Goal: Check status: Check status

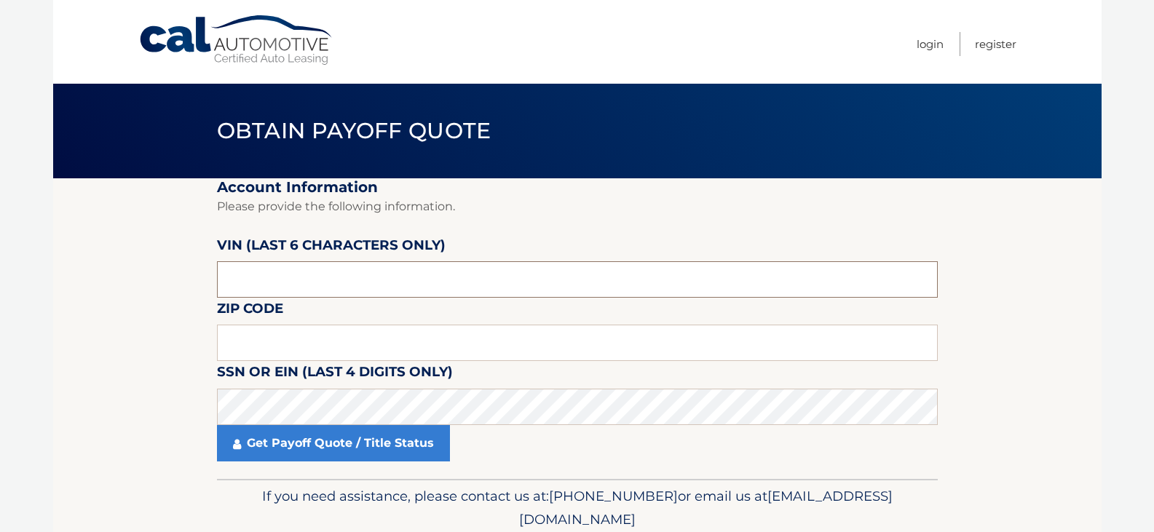
click at [297, 282] on input "text" at bounding box center [577, 279] width 721 height 36
type input "175480"
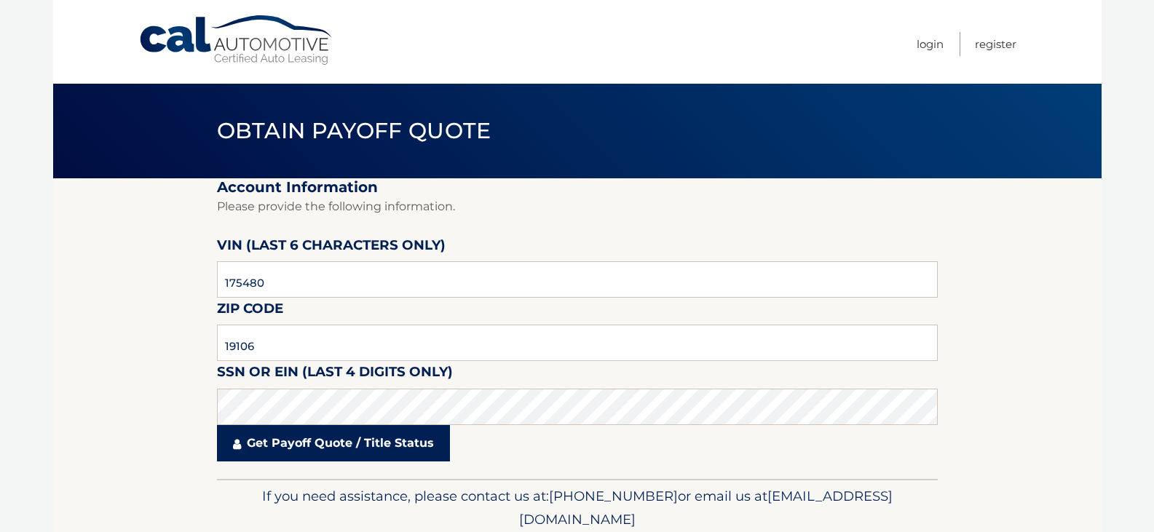
click at [291, 446] on link "Get Payoff Quote / Title Status" at bounding box center [333, 443] width 233 height 36
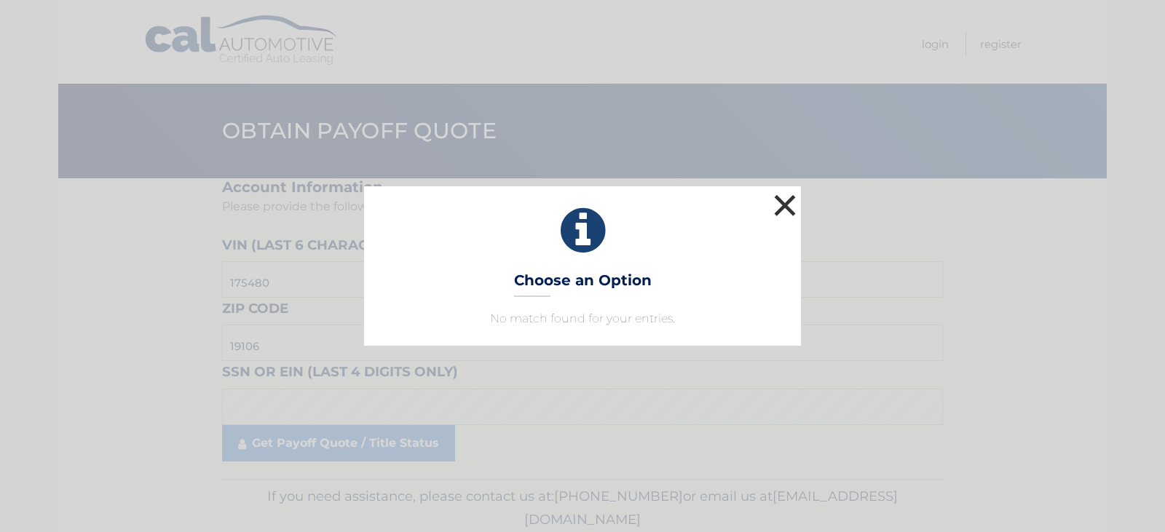
click at [785, 208] on button "×" at bounding box center [784, 205] width 29 height 29
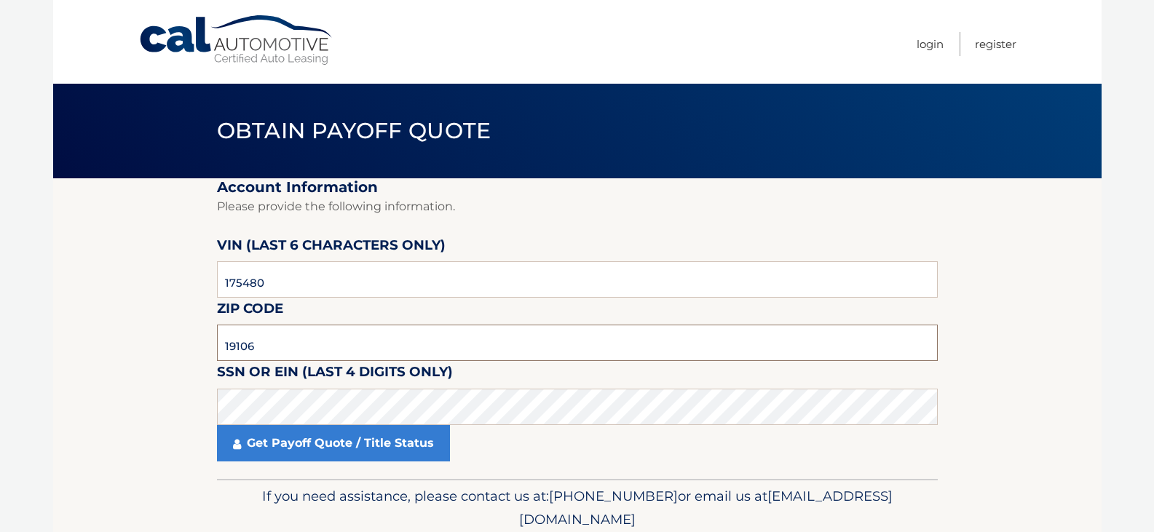
click at [281, 354] on input "19106" at bounding box center [577, 343] width 721 height 36
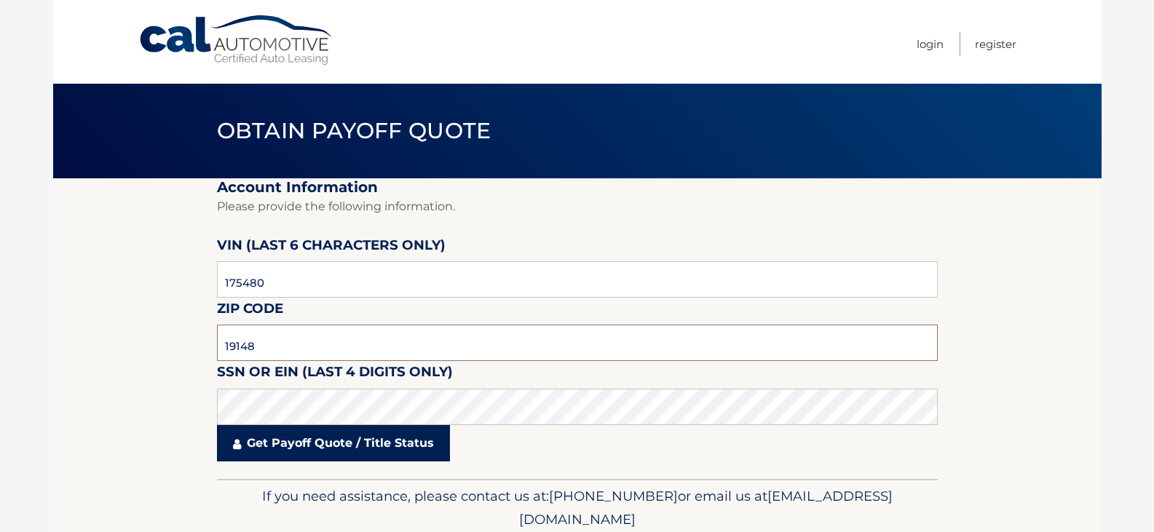
type input "19148"
click at [323, 443] on link "Get Payoff Quote / Title Status" at bounding box center [333, 443] width 233 height 36
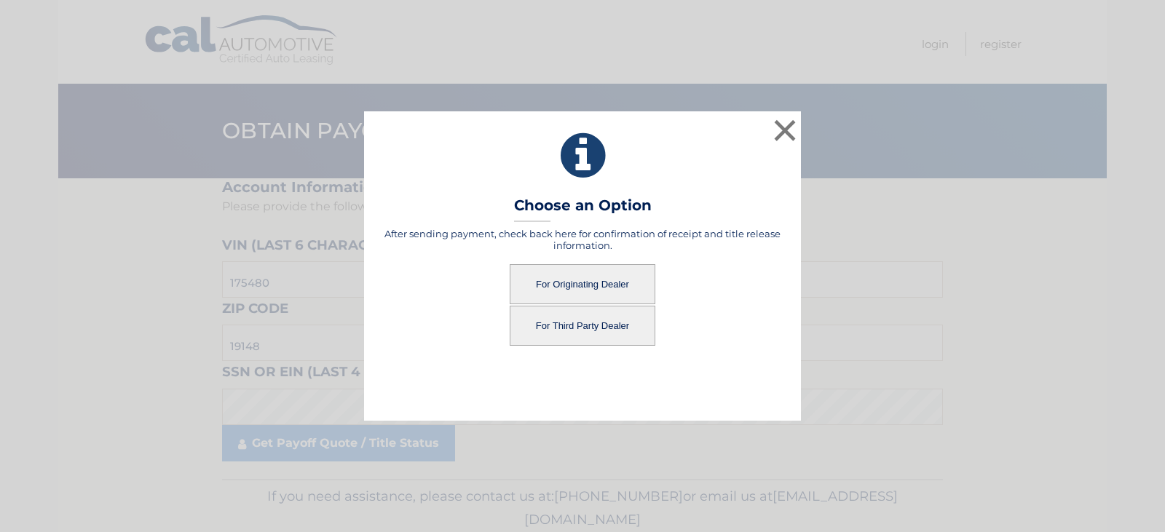
click at [585, 281] on button "For Originating Dealer" at bounding box center [583, 284] width 146 height 40
click at [585, 280] on button "For Originating Dealer" at bounding box center [583, 284] width 146 height 40
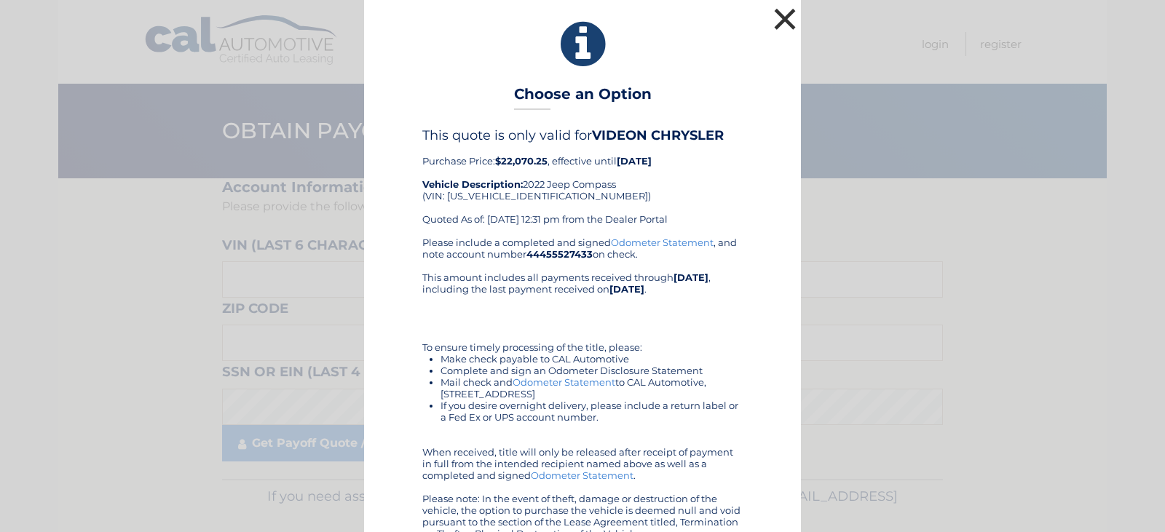
click at [783, 13] on button "×" at bounding box center [784, 18] width 29 height 29
